Goal: Task Accomplishment & Management: Complete application form

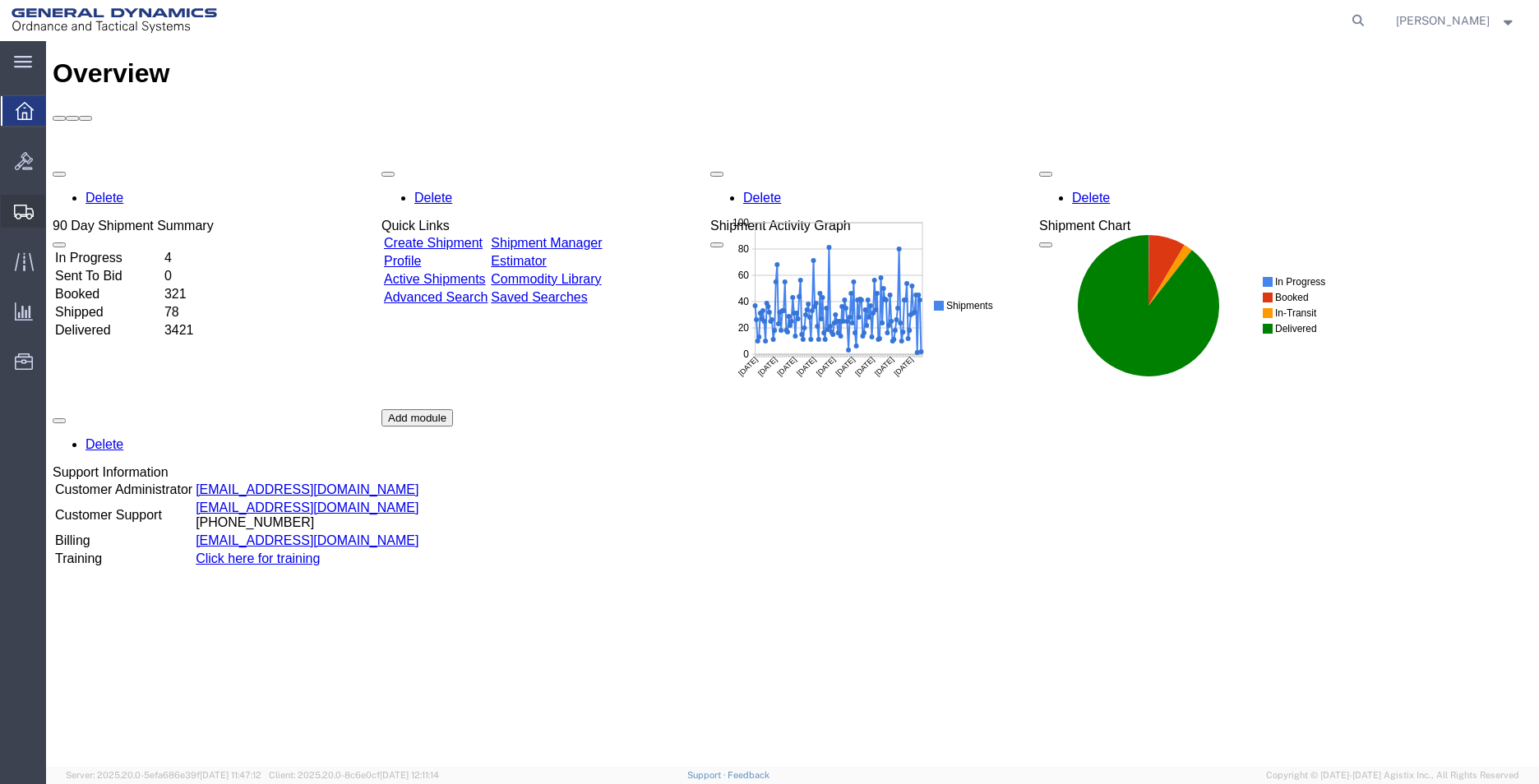
click at [0, 0] on span "Create Shipment" at bounding box center [0, 0] width 0 height 0
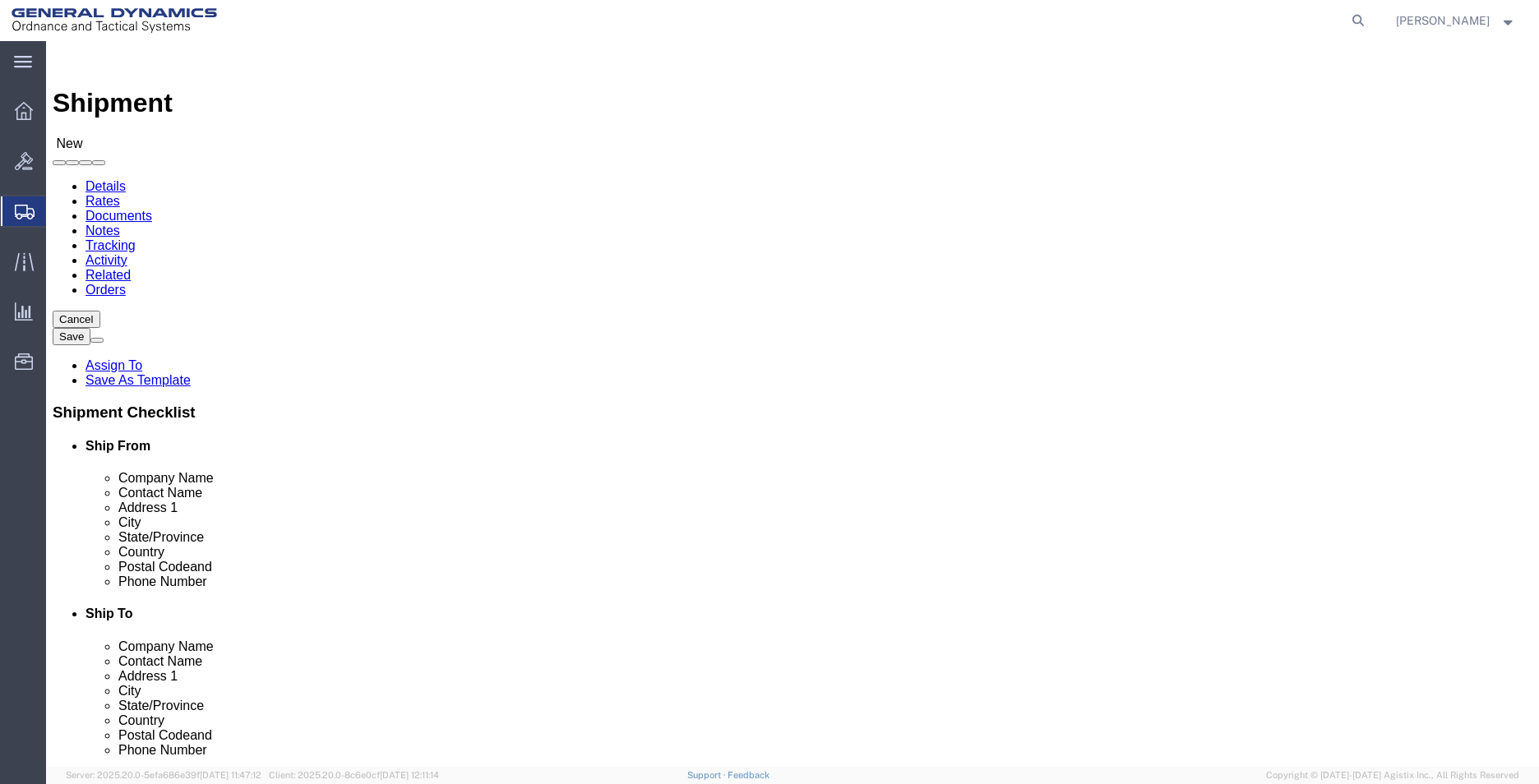
select select
select select "MYPROFILE"
select select "AL"
click input "text"
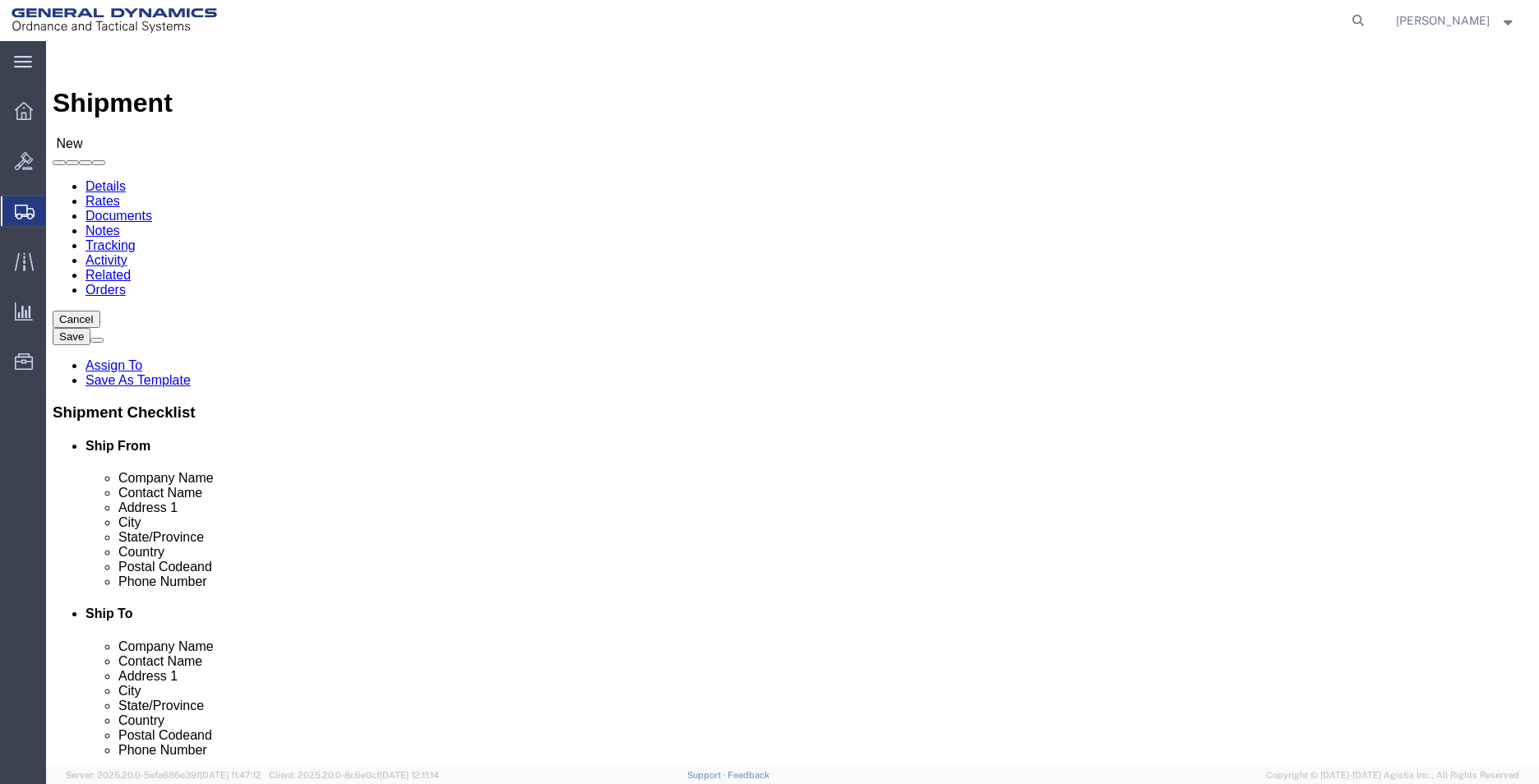
type input "GENERAL DYNAMICS-OTS"
type input "[PERSON_NAME]"
type input "7603 [GEOGRAPHIC_DATA][PERSON_NAME]"
type input "A"
click input "7603 [GEOGRAPHIC_DATA][PERSON_NAME]"
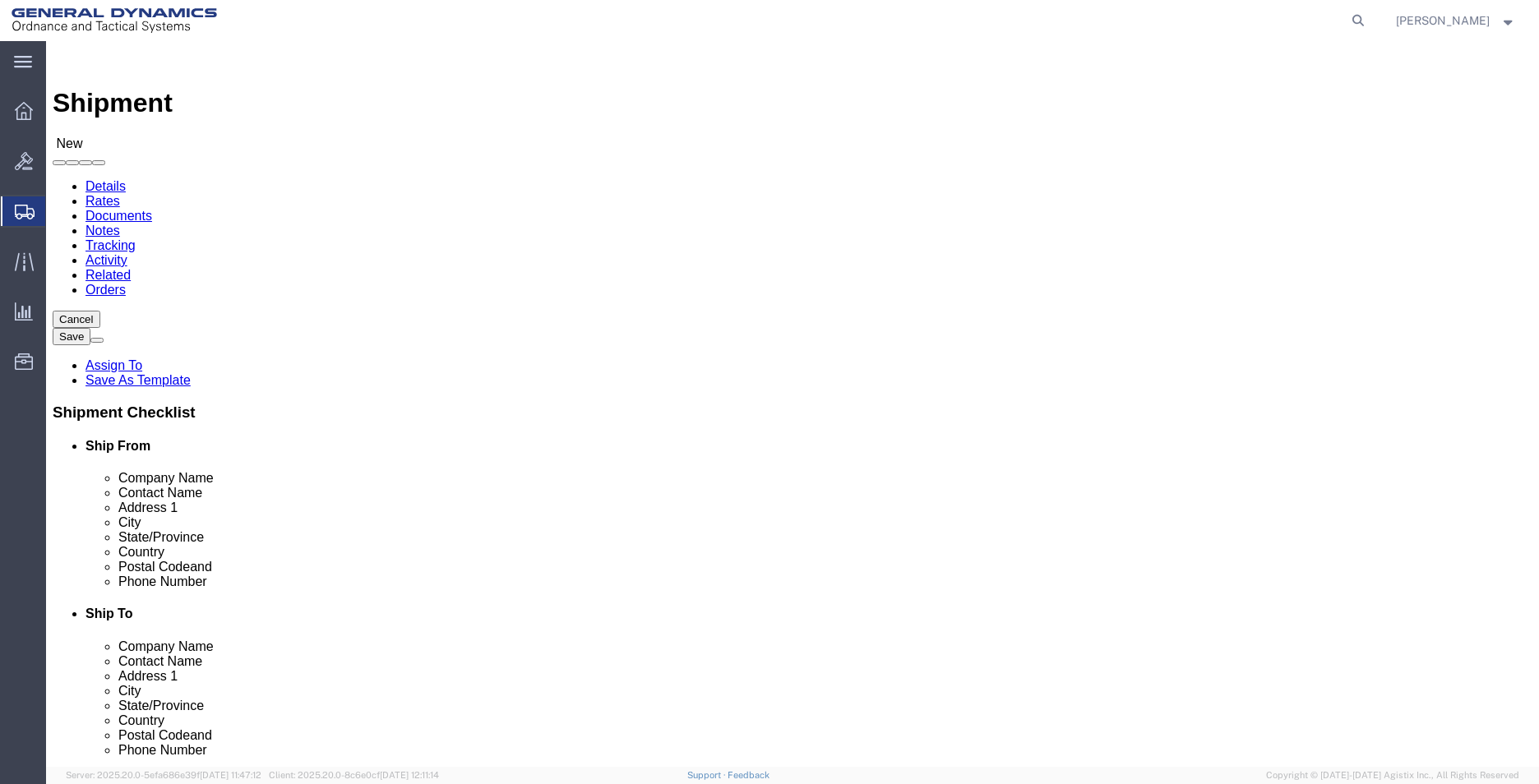
type input "[STREET_ADDRESS][PERSON_NAME]"
type input "STE H"
type input "[GEOGRAPHIC_DATA]"
type input "C"
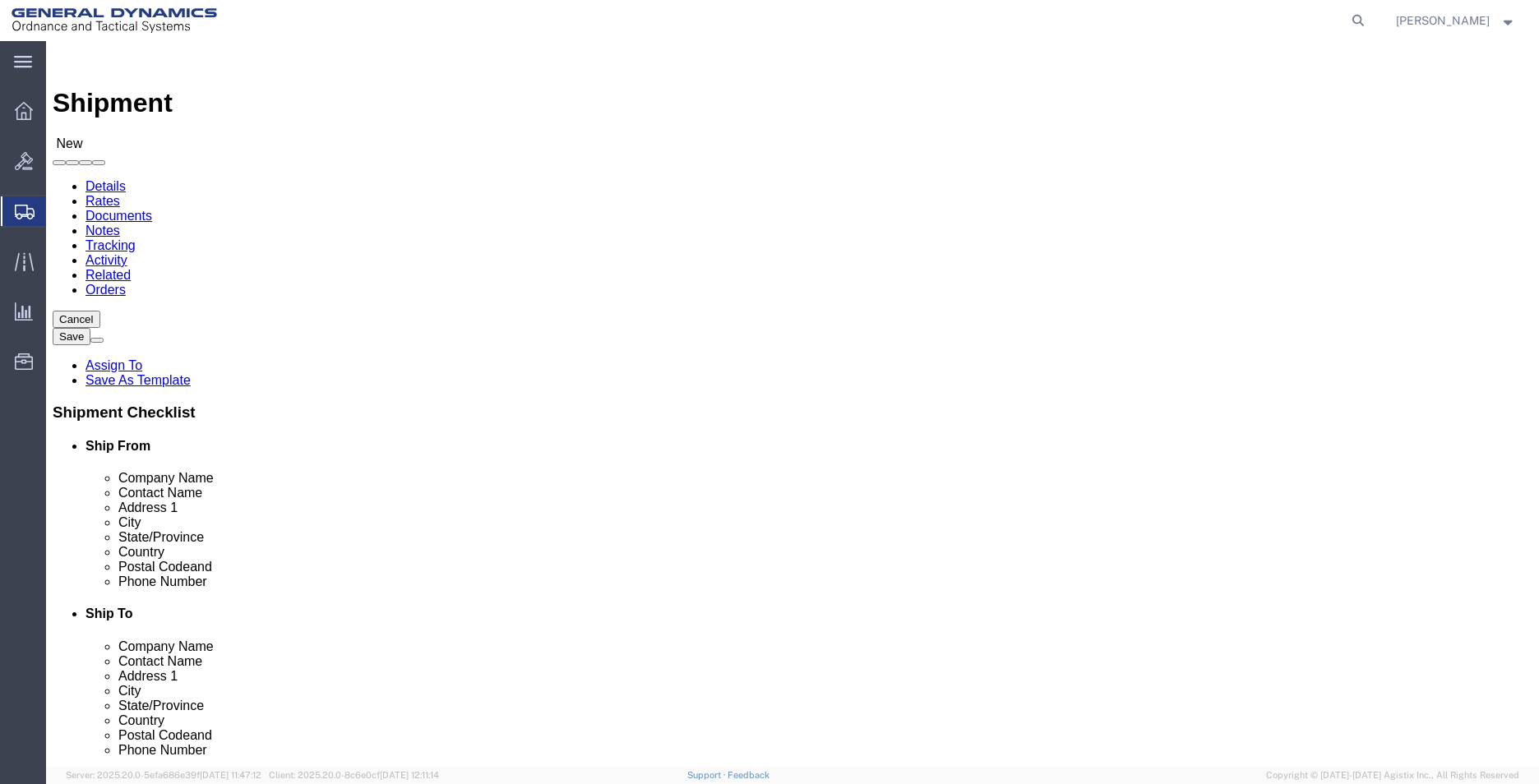
type input "CA"
type input "92154"
type input "2568351660"
type input "[EMAIL_ADDRESS][PERSON_NAME][DOMAIN_NAME]"
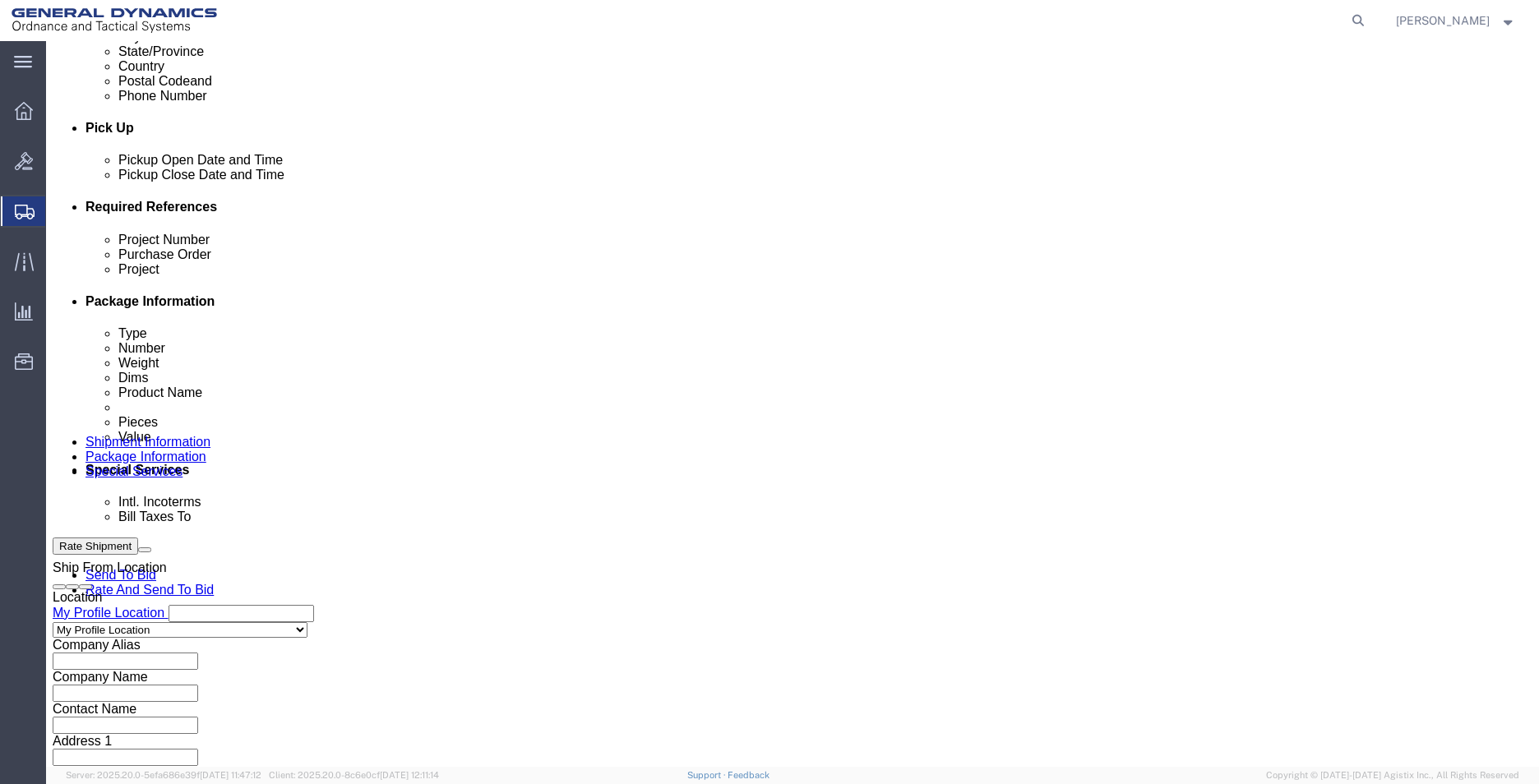
scroll to position [658, 0]
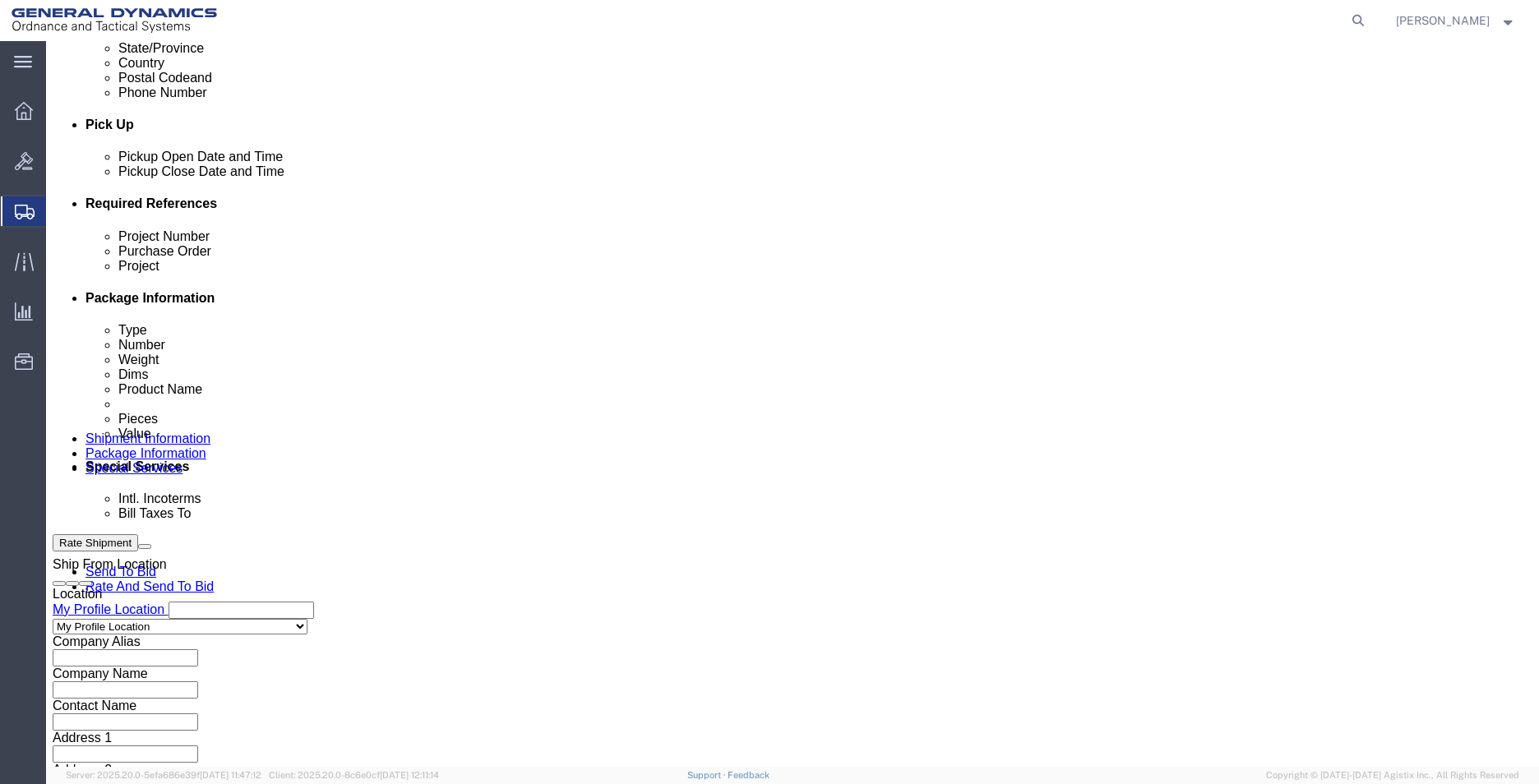
click input "text"
type input "555000"
type input "555000-[PERSON_NAME]"
type input "555000"
click select "Select Air Less than Truckload Multi-Leg Ocean Freight Rail Small Parcel Truckl…"
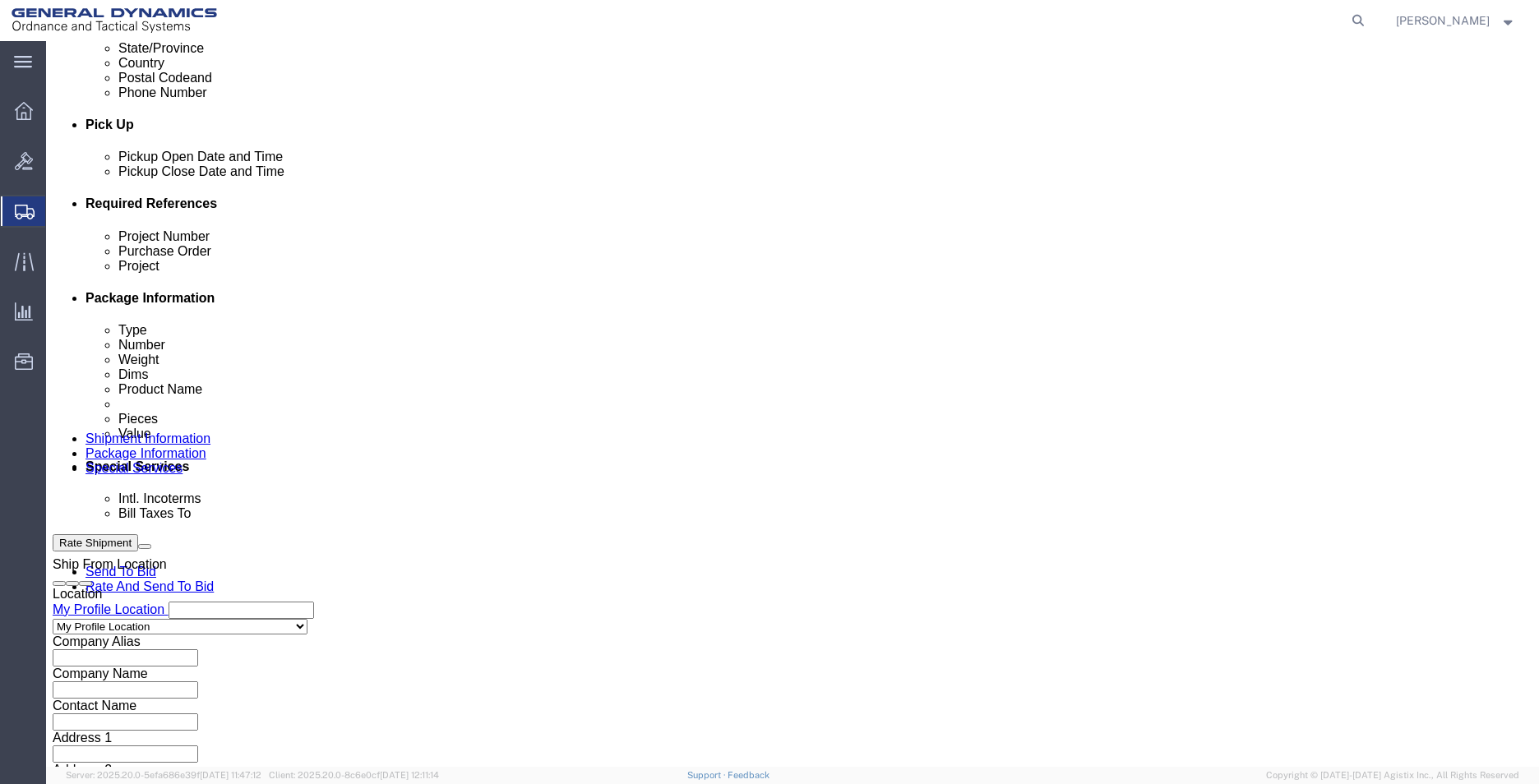
select select "SMAL"
click select "Select Air Less than Truckload Multi-Leg Ocean Freight Rail Small Parcel Truckl…"
click button "Continue"
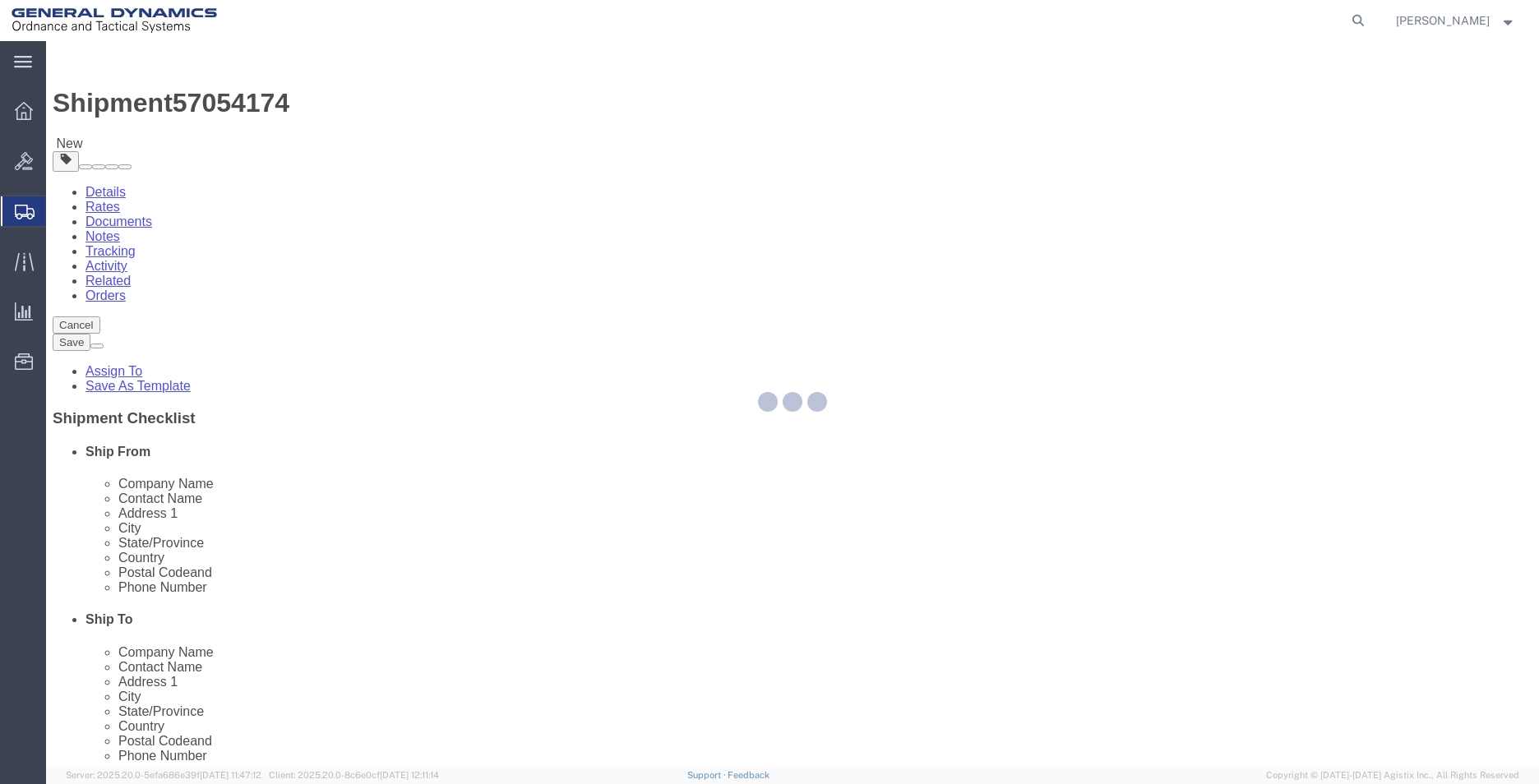
select select "YRPK"
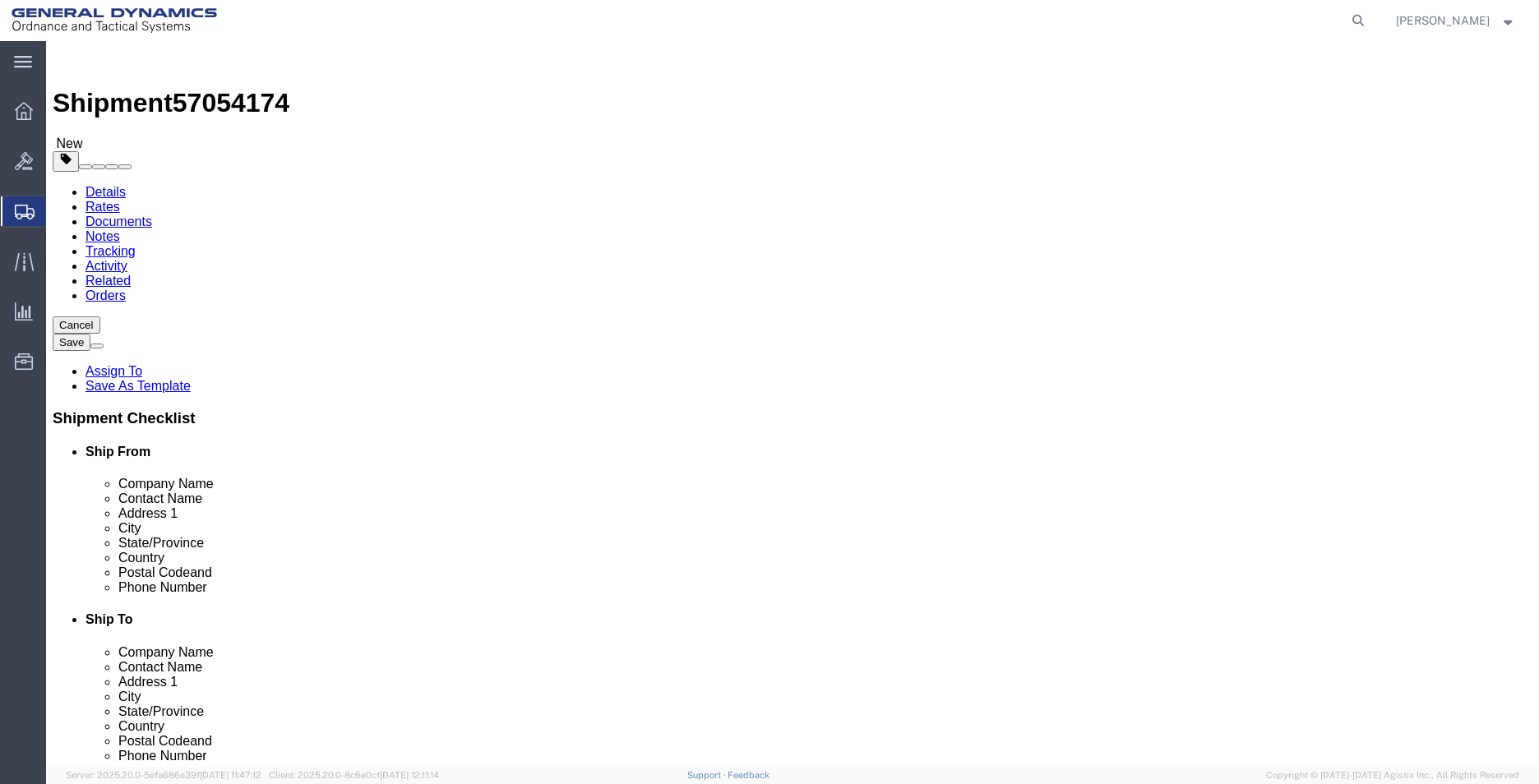
click input "text"
